Goal: Information Seeking & Learning: Learn about a topic

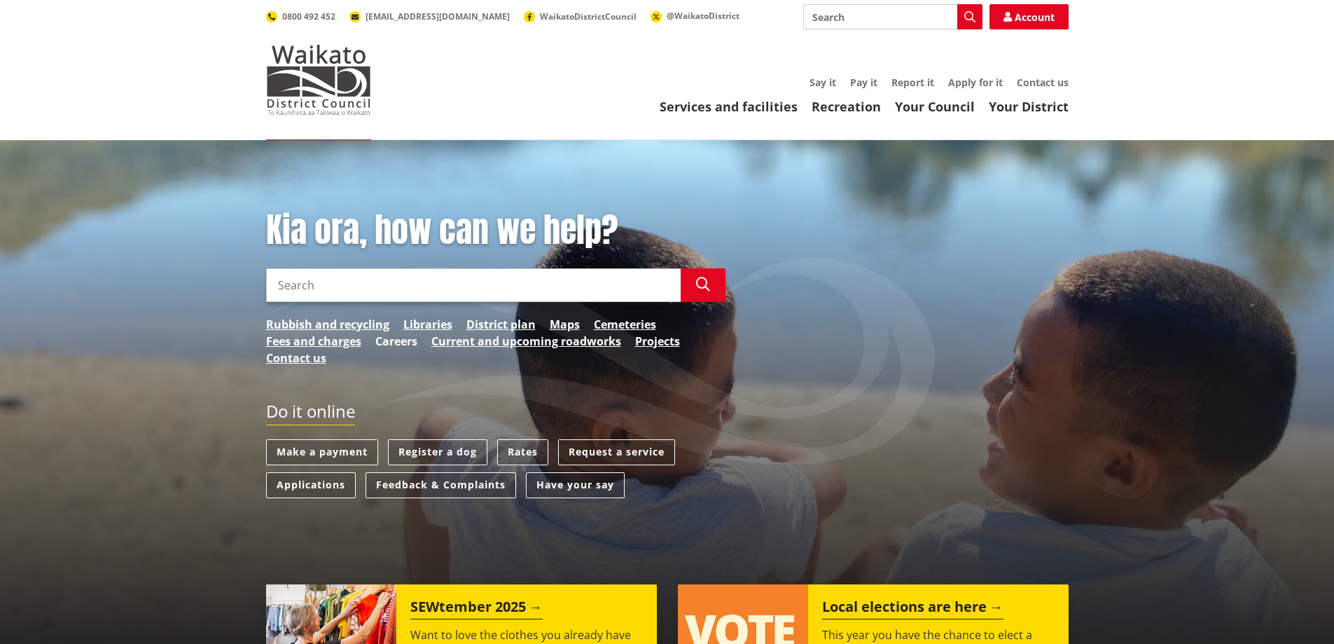
click at [380, 347] on link "Careers" at bounding box center [396, 341] width 42 height 17
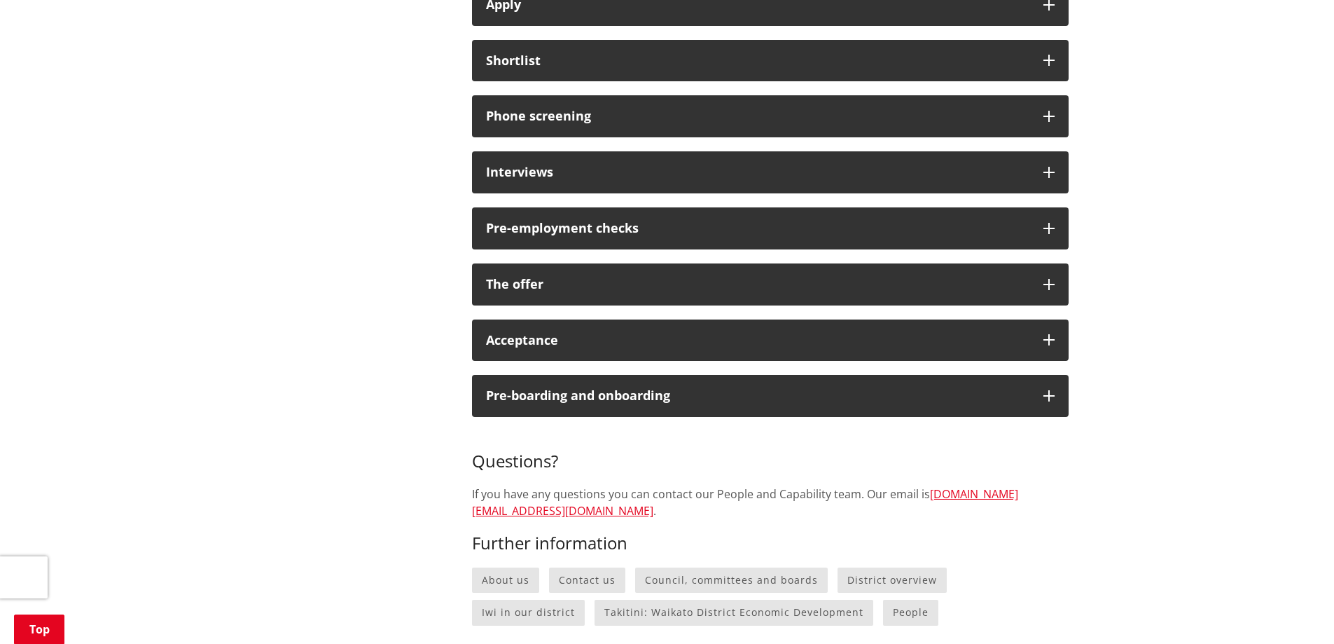
scroll to position [1051, 0]
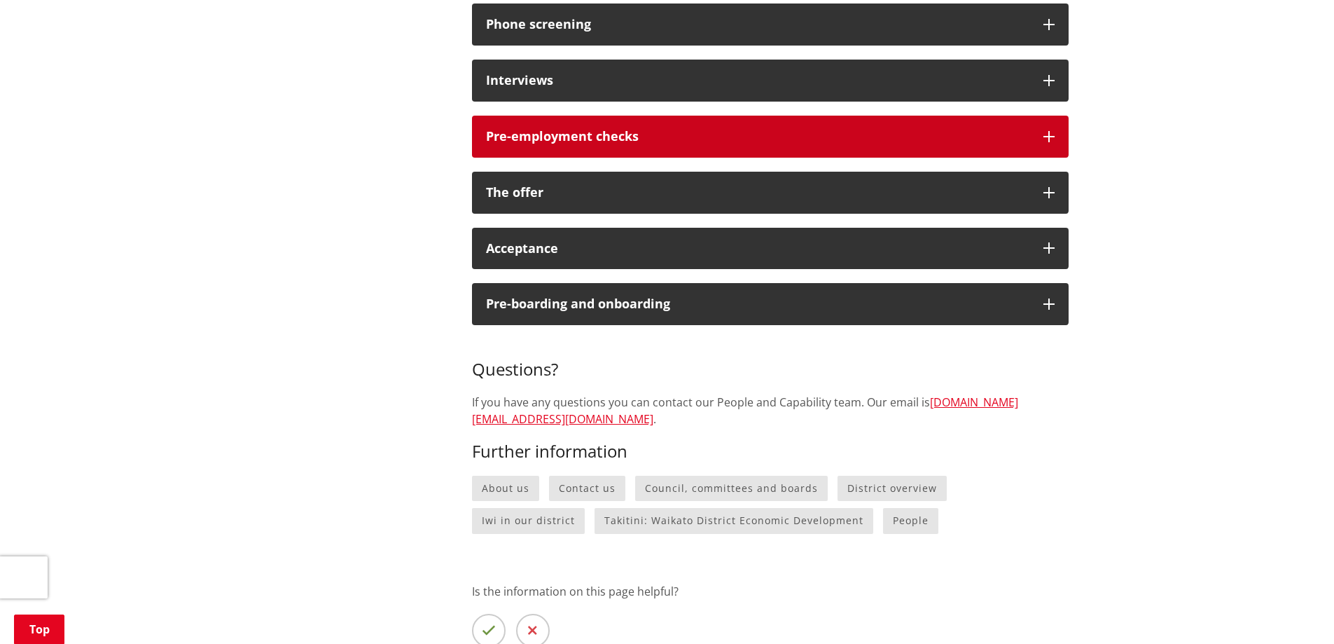
click at [515, 144] on div "Pre-employment checks" at bounding box center [757, 137] width 543 height 14
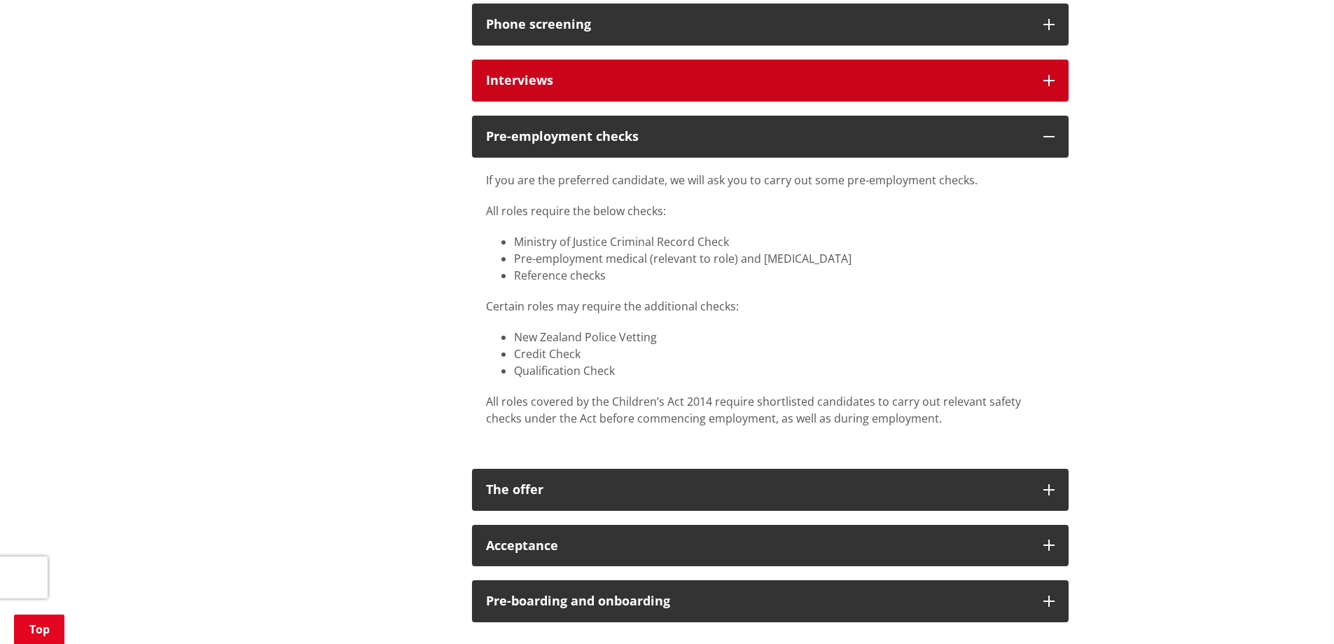
click at [515, 102] on button "Interviews" at bounding box center [770, 81] width 597 height 42
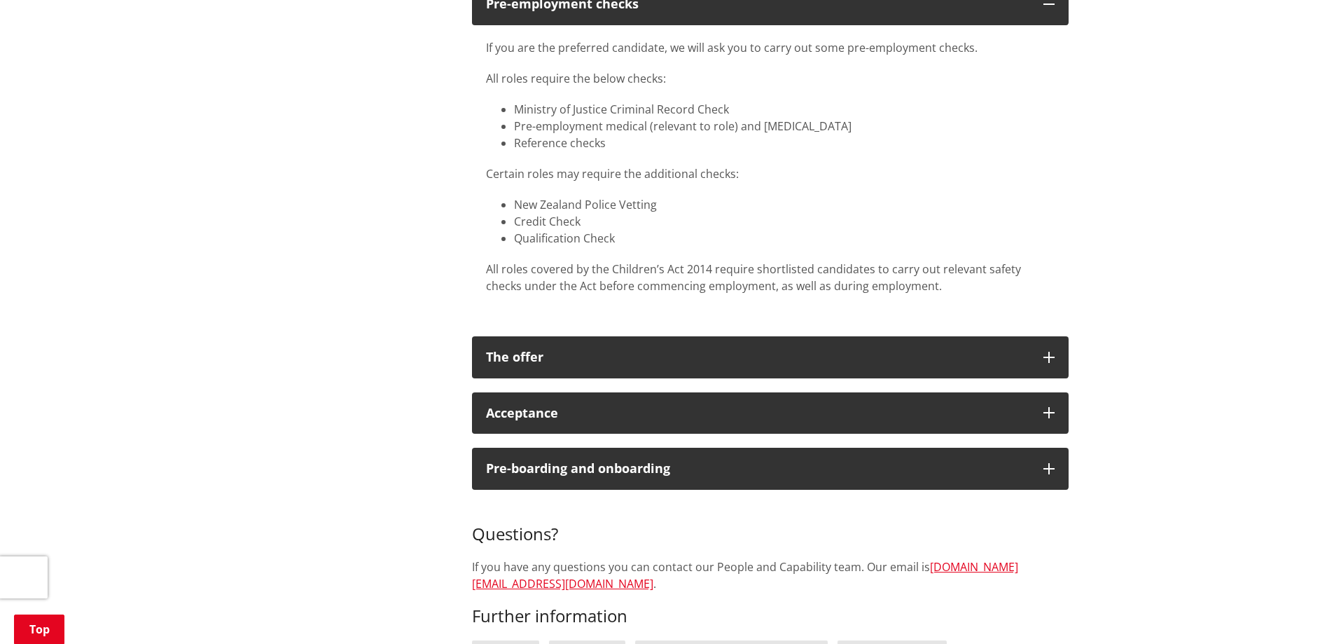
scroll to position [1331, 0]
